Goal: Information Seeking & Learning: Learn about a topic

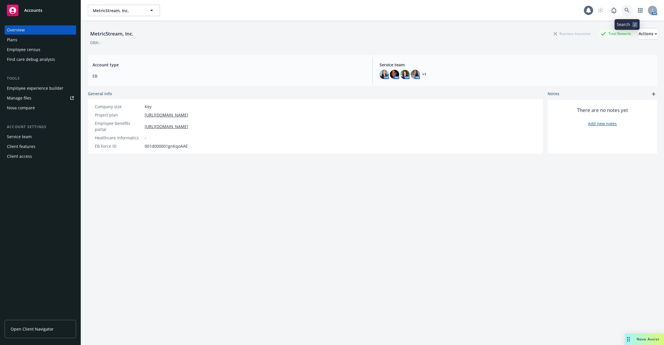
click at [627, 10] on icon at bounding box center [627, 10] width 5 height 5
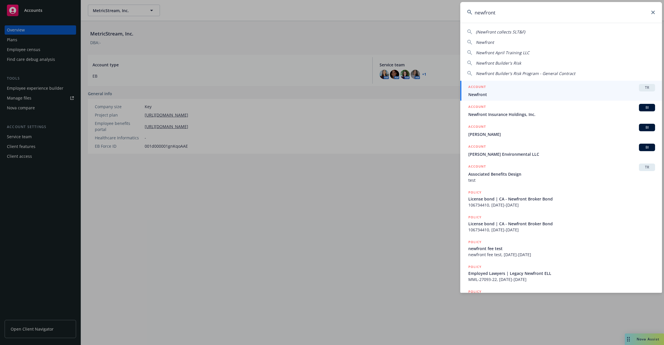
type input "newfront"
click at [493, 87] on div "ACCOUNT TR" at bounding box center [561, 87] width 187 height 7
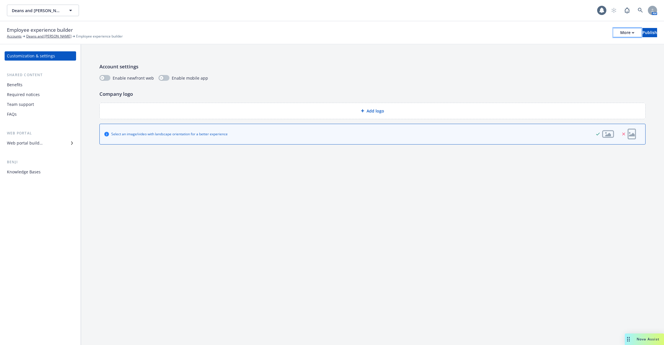
click at [613, 33] on button "More" at bounding box center [627, 32] width 28 height 9
click at [450, 83] on div "Account settings Enable newfront web Enable mobile app Company logo Add logo Se…" at bounding box center [372, 103] width 583 height 118
click at [54, 86] on div "Benefits" at bounding box center [40, 84] width 67 height 9
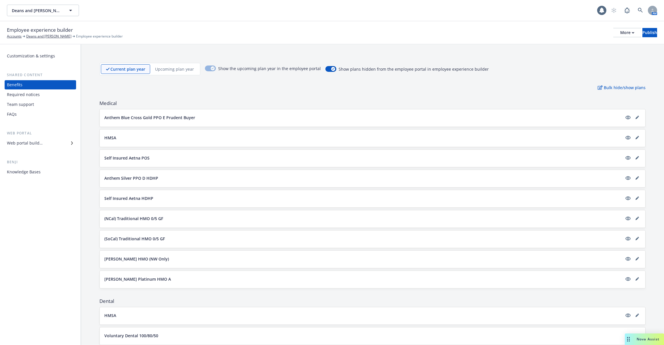
click at [216, 117] on button "Anthem Blue Cross Gold PPO E Prudent Buyer" at bounding box center [363, 117] width 518 height 6
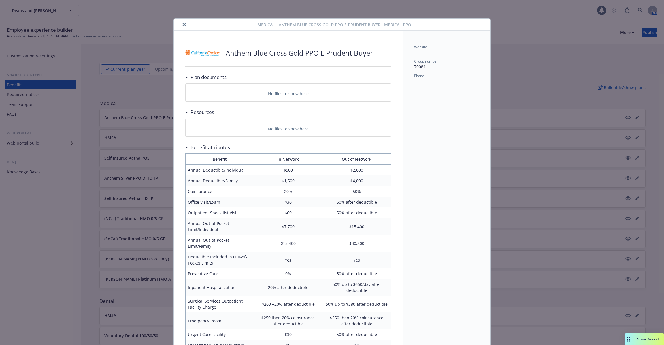
scroll to position [17, 0]
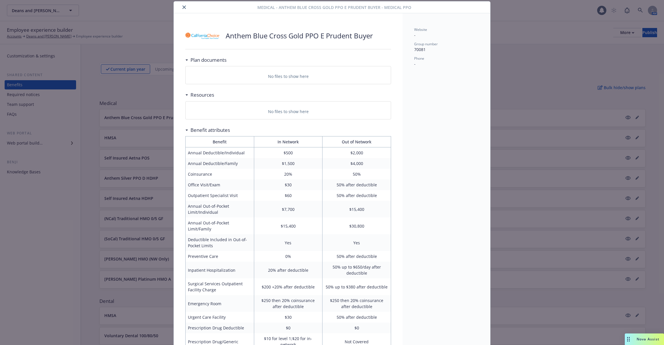
click at [123, 157] on div "Medical - Anthem Blue Cross Gold PPO E Prudent Buyer - Medical PPO Anthem Blue …" at bounding box center [332, 172] width 664 height 345
click at [182, 6] on button "close" at bounding box center [184, 7] width 7 height 7
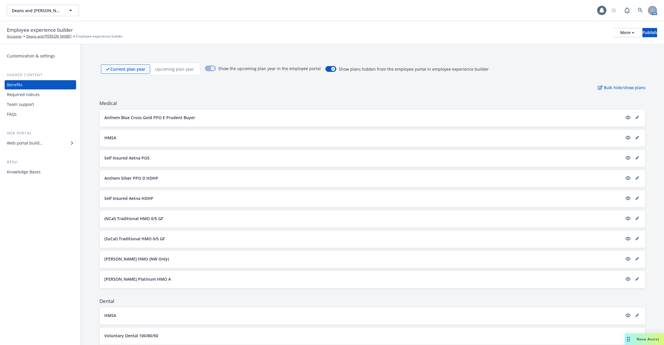
click at [129, 143] on div "HMSA" at bounding box center [373, 137] width 546 height 17
click at [128, 157] on p "Self Insured Aetna POS" at bounding box center [126, 158] width 45 height 6
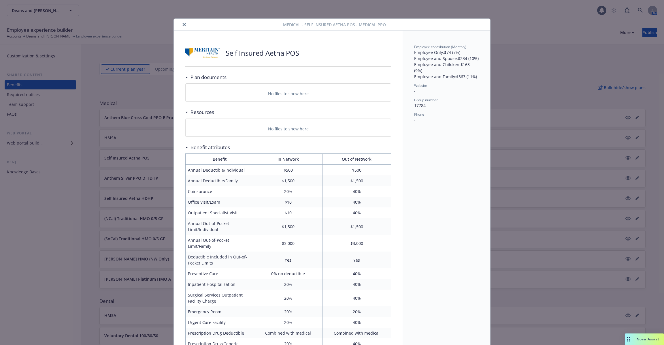
scroll to position [17, 0]
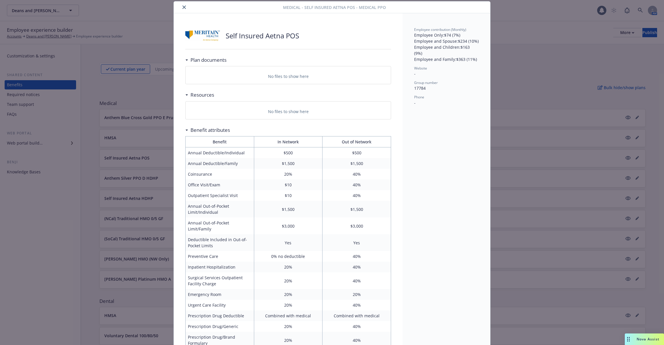
click at [128, 157] on div "Medical - Self Insured Aetna POS - Medical PPO Self Insured Aetna POS Plan docu…" at bounding box center [332, 172] width 664 height 345
click at [183, 6] on icon "close" at bounding box center [183, 6] width 3 height 3
